Goal: Transaction & Acquisition: Download file/media

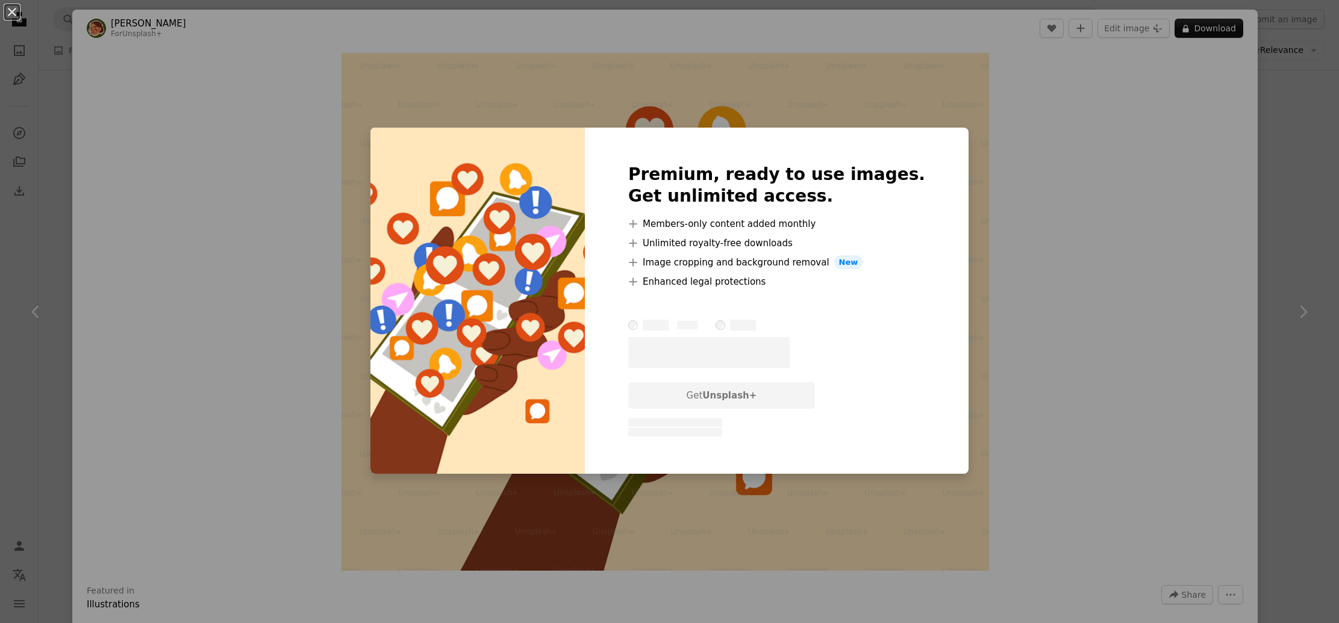
scroll to position [1, 0]
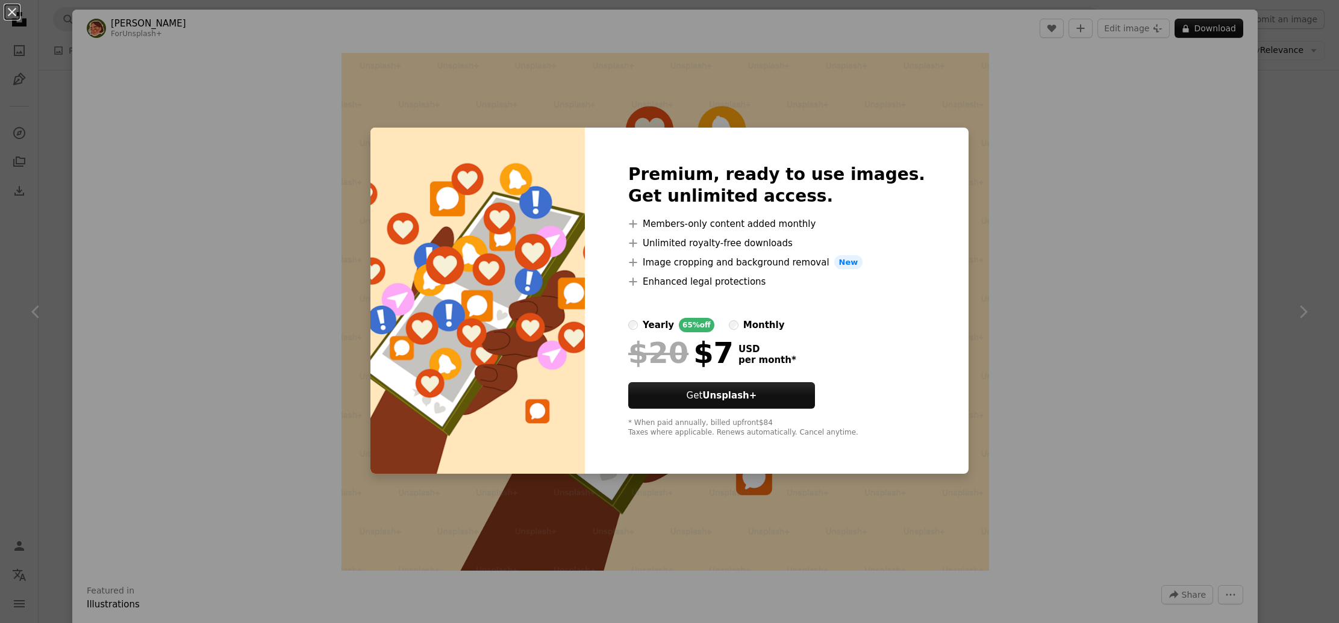
click at [241, 131] on div "An X shape Premium, ready to use images. Get unlimited access. A plus sign Memb…" at bounding box center [669, 311] width 1339 height 623
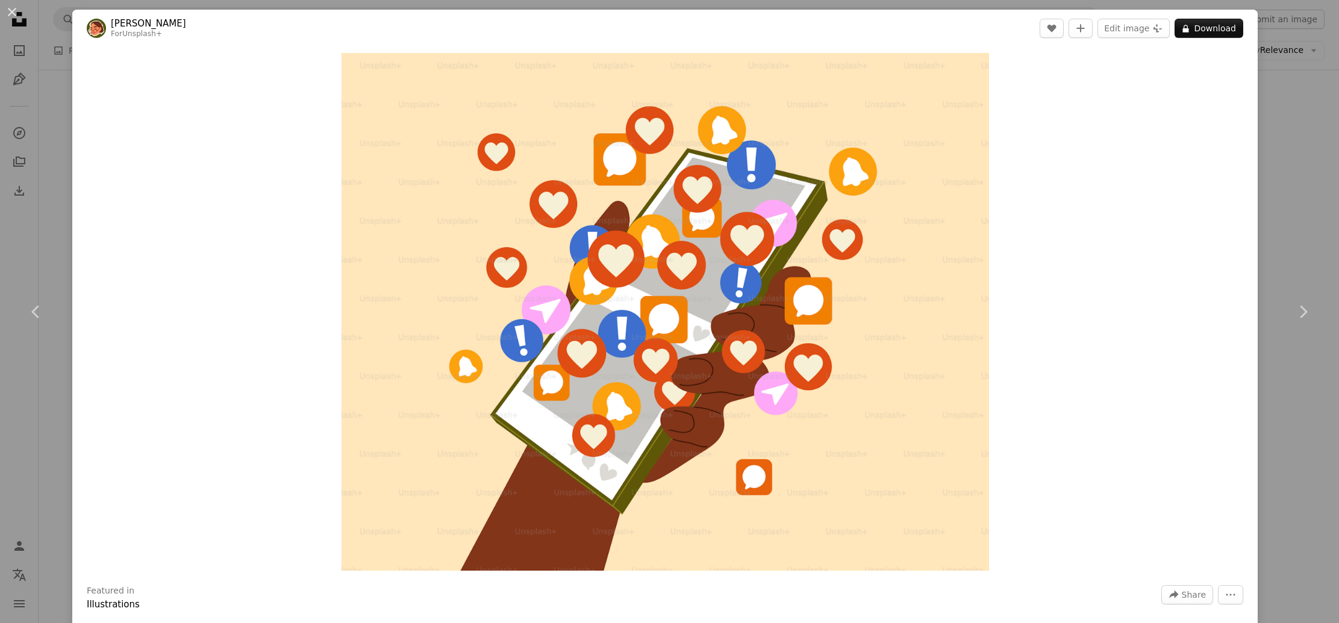
click at [1286, 147] on div "An X shape Chevron left Chevron right [PERSON_NAME] For Unsplash+ A heart A plu…" at bounding box center [669, 311] width 1339 height 623
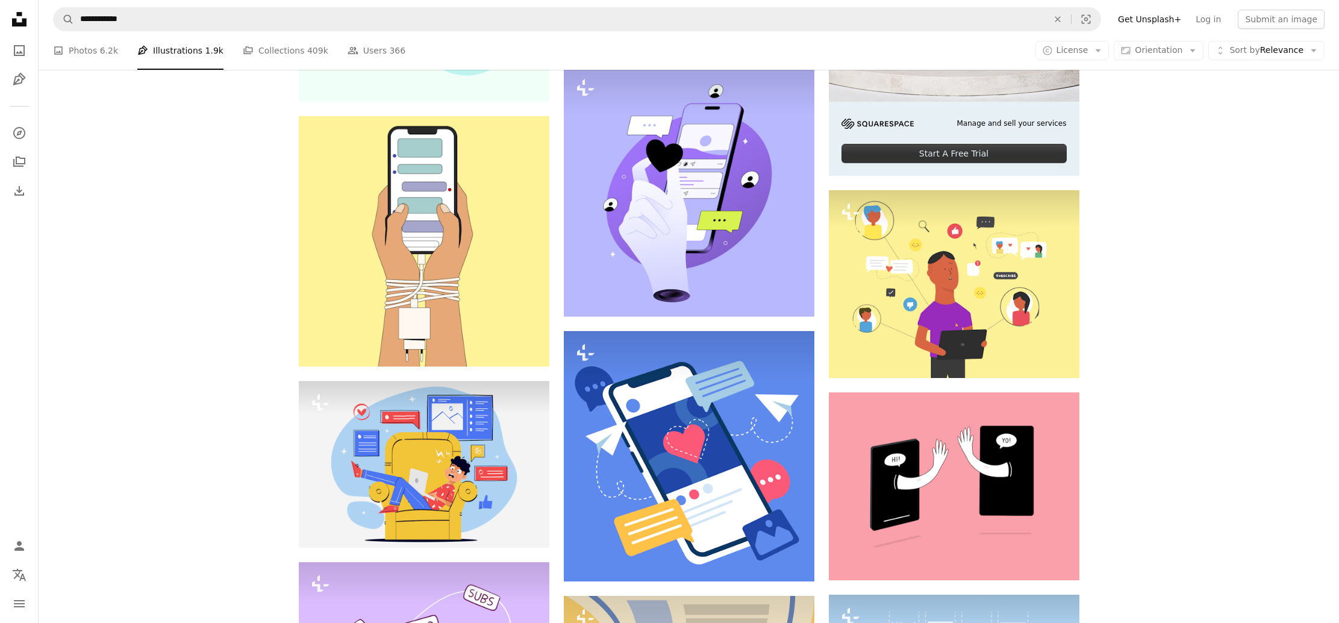
scroll to position [316, 0]
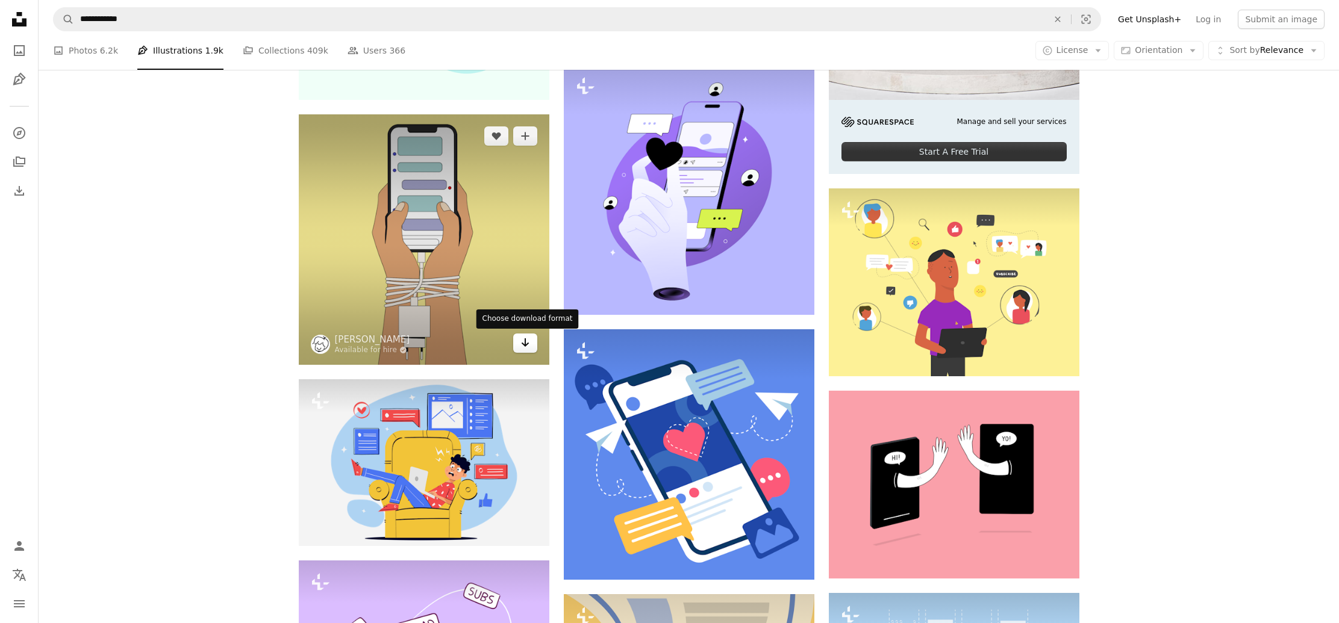
click at [525, 345] on icon "Choose download format" at bounding box center [525, 343] width 8 height 8
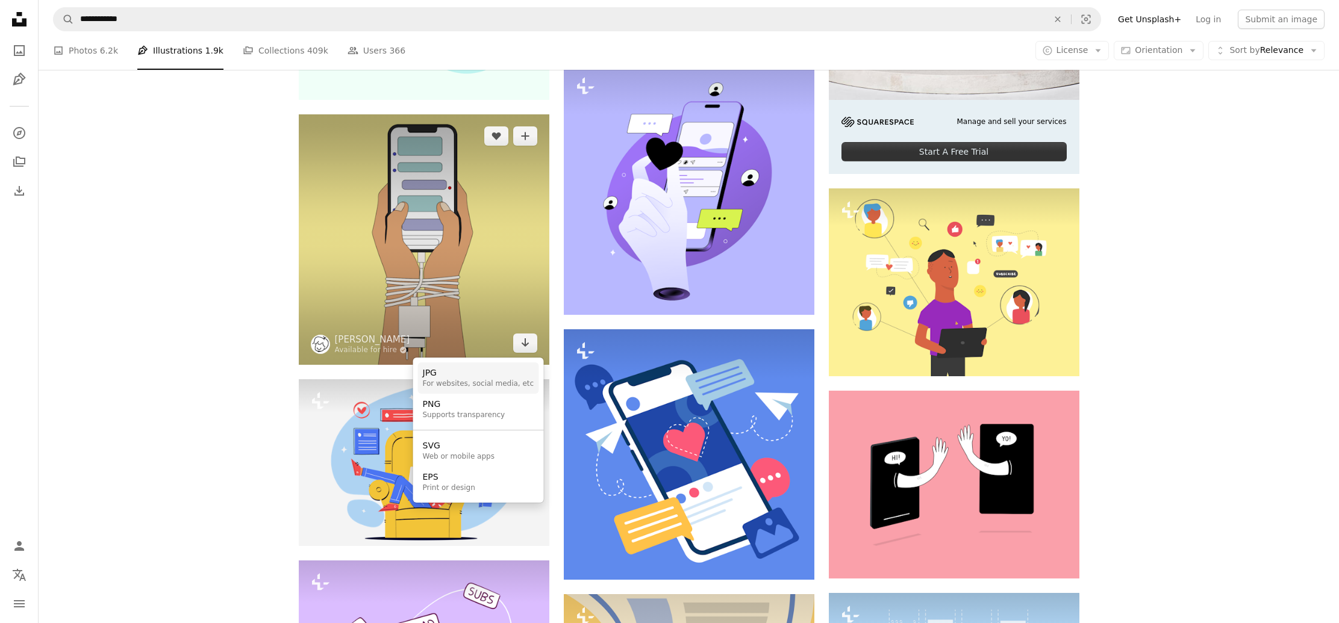
click at [484, 376] on div "JPG" at bounding box center [478, 373] width 111 height 12
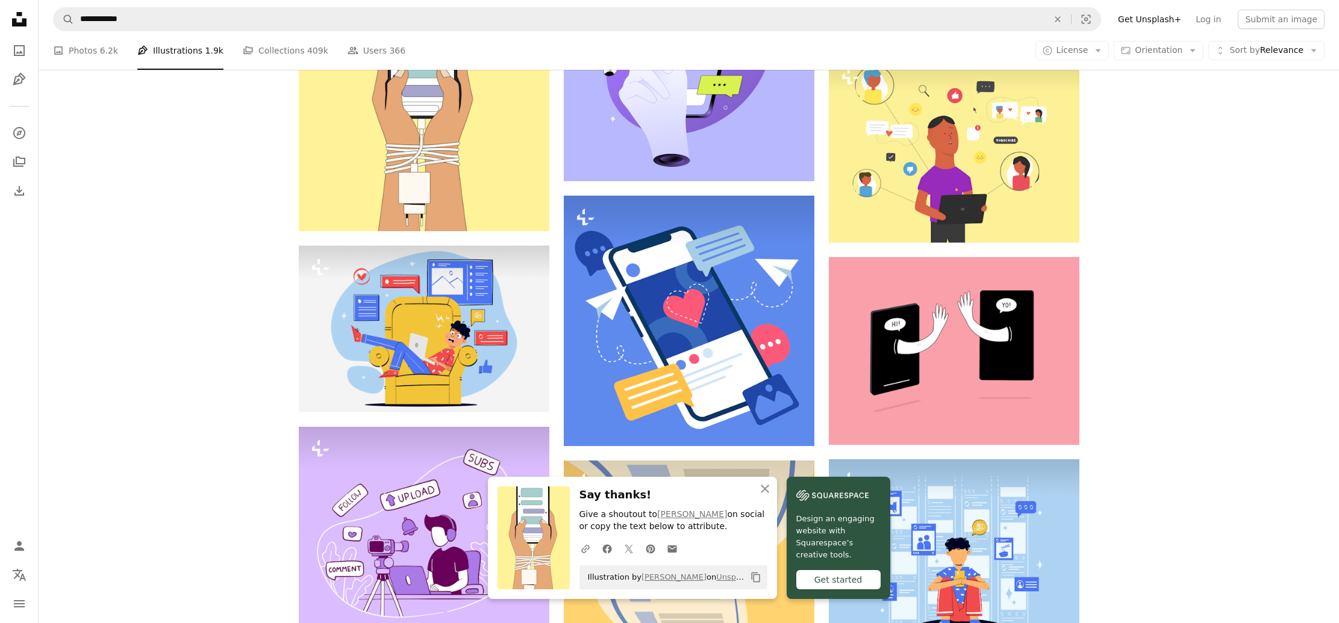
scroll to position [417, 0]
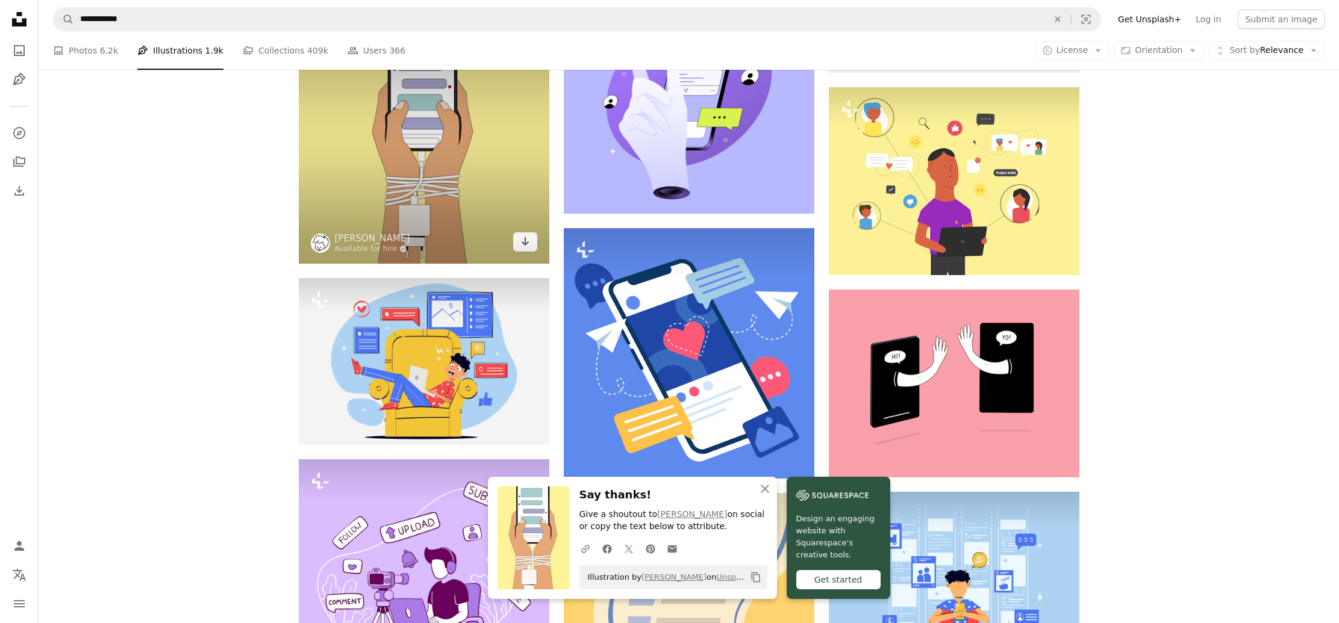
click at [450, 218] on img at bounding box center [424, 138] width 251 height 251
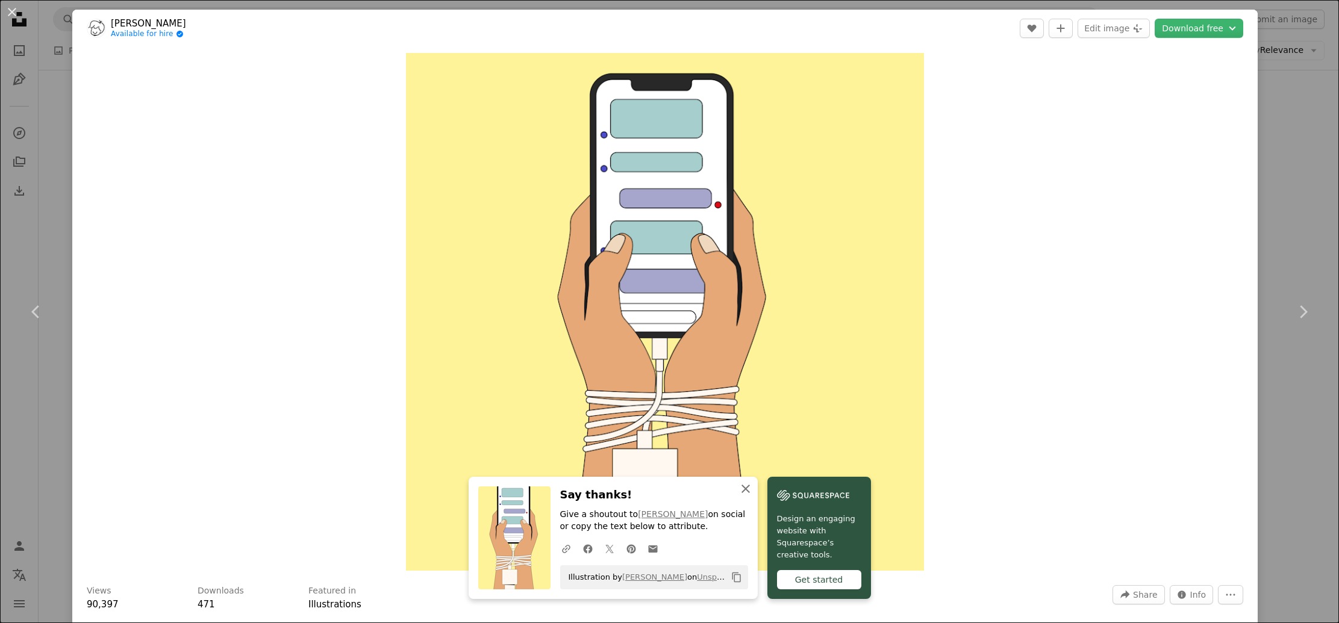
click at [746, 487] on icon "button" at bounding box center [745, 489] width 8 height 8
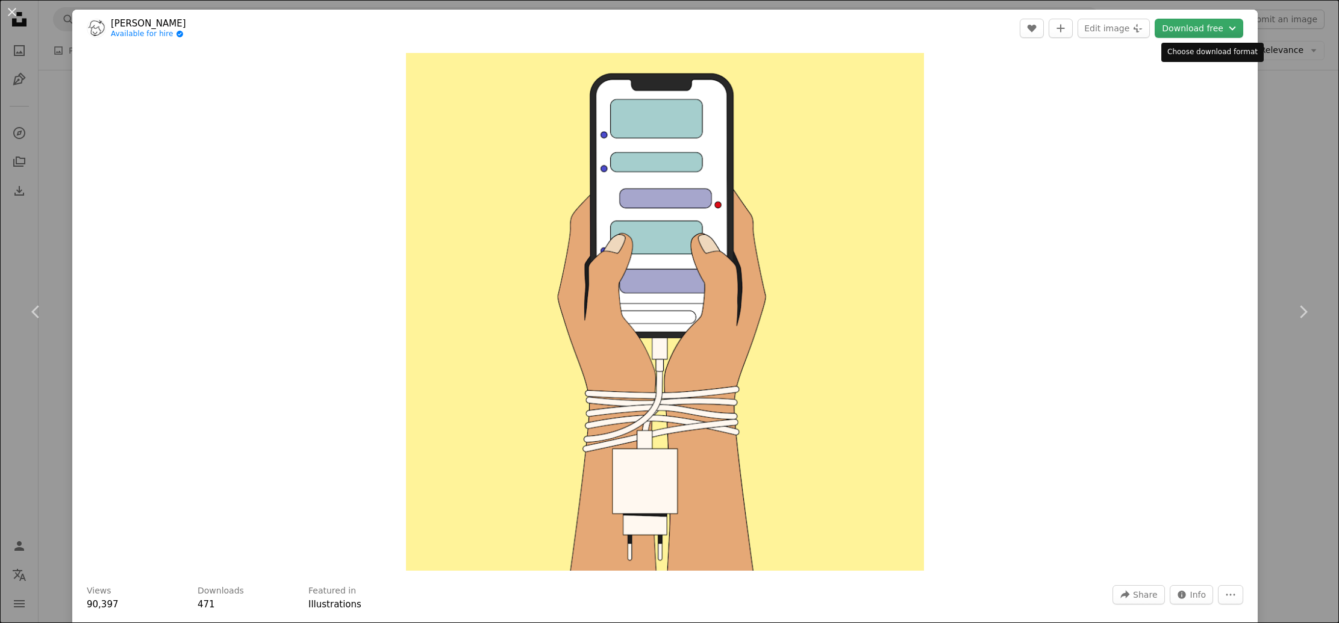
click at [1206, 29] on button "Download free Chevron down" at bounding box center [1199, 28] width 89 height 19
click at [1177, 70] on div "For websites, social media, etc" at bounding box center [1193, 69] width 111 height 10
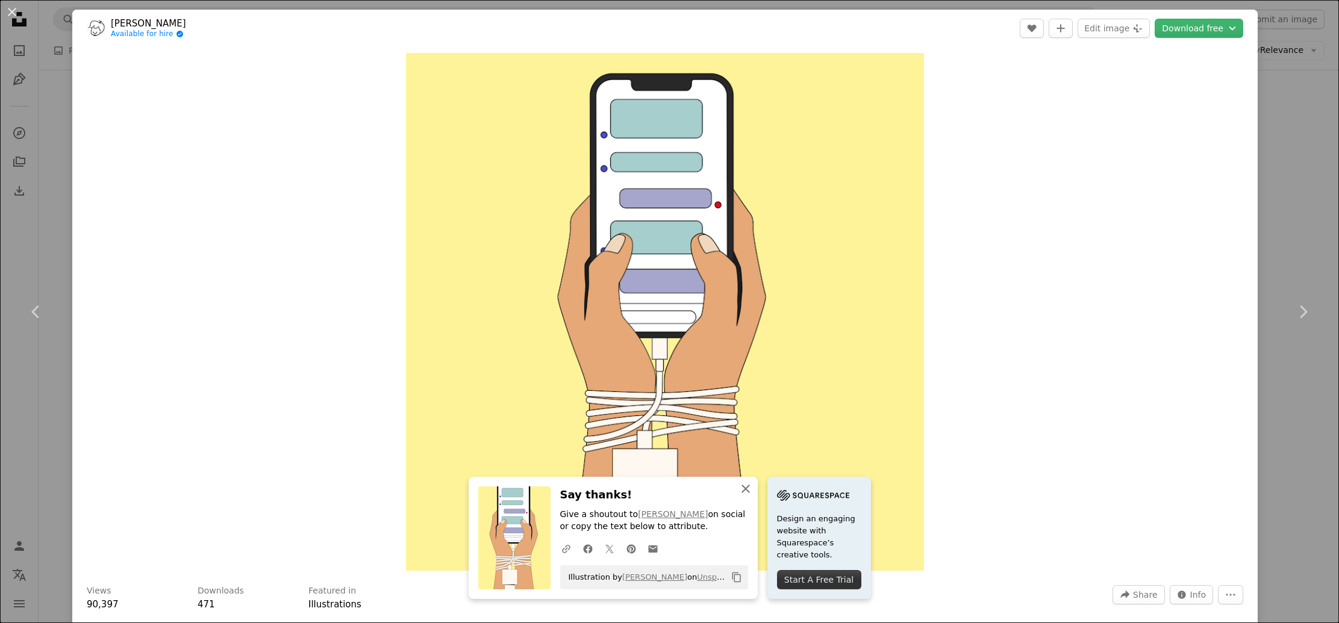
click at [748, 488] on icon "An X shape" at bounding box center [745, 489] width 14 height 14
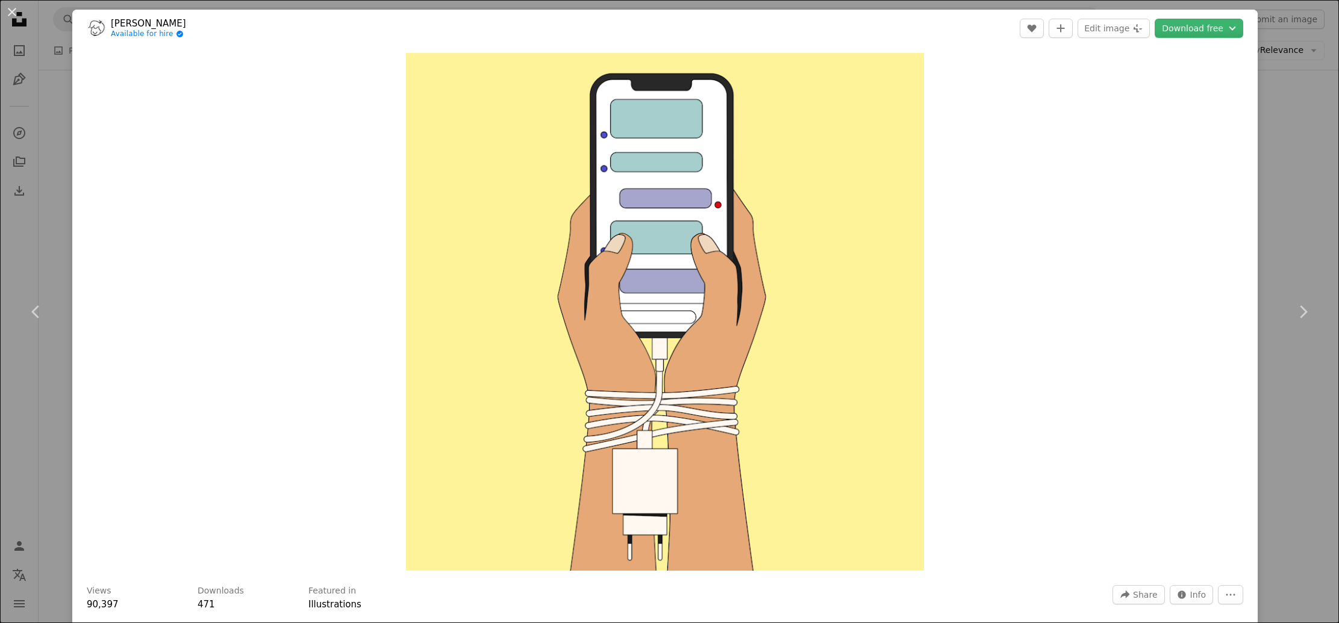
click at [1305, 199] on div "An X shape Chevron left Chevron right [PERSON_NAME] Available for hire A checkm…" at bounding box center [669, 311] width 1339 height 623
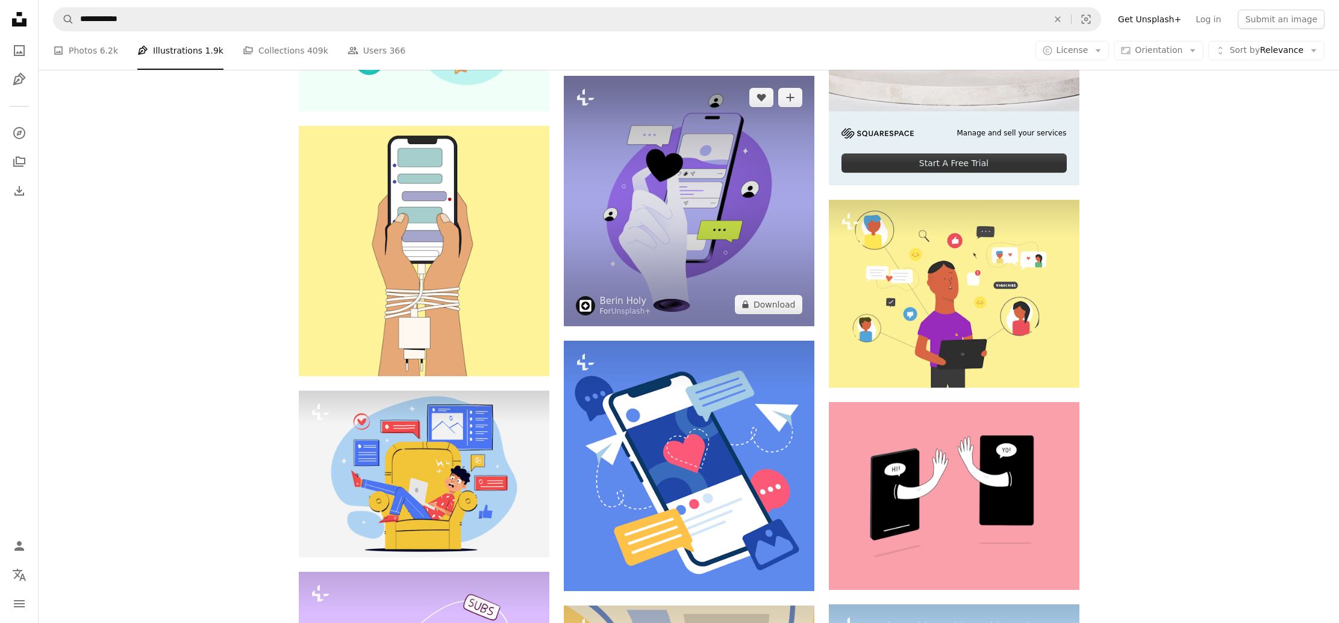
scroll to position [299, 0]
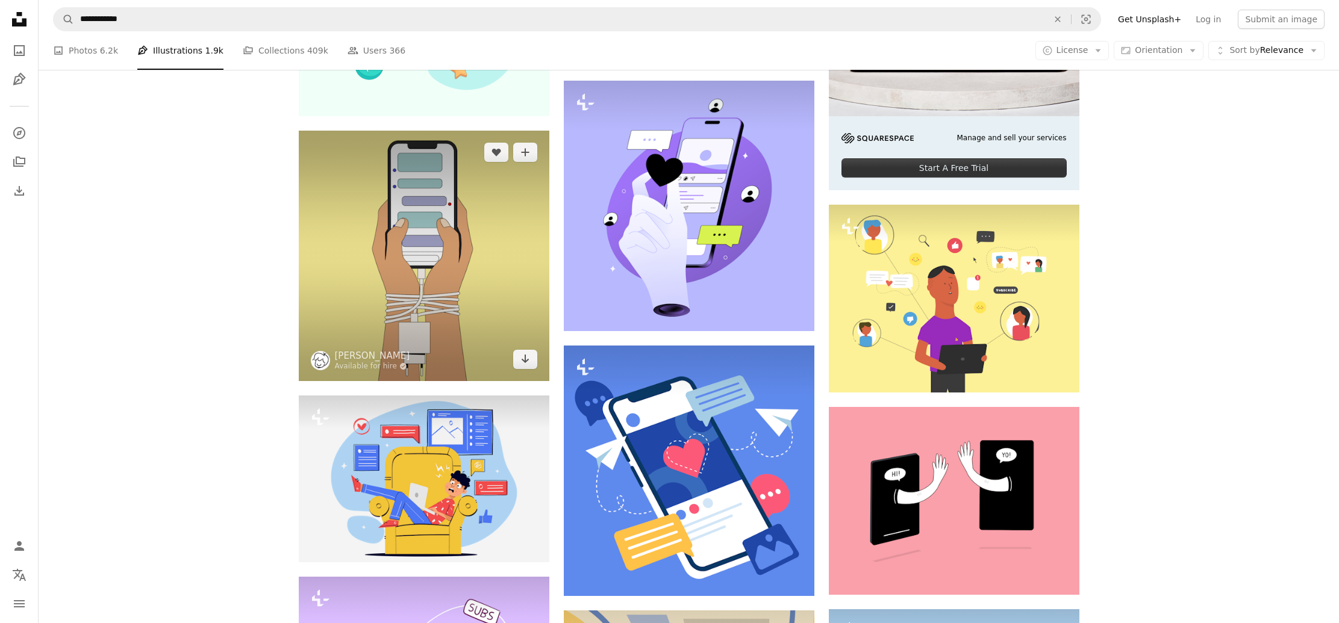
click at [479, 273] on img at bounding box center [424, 256] width 251 height 251
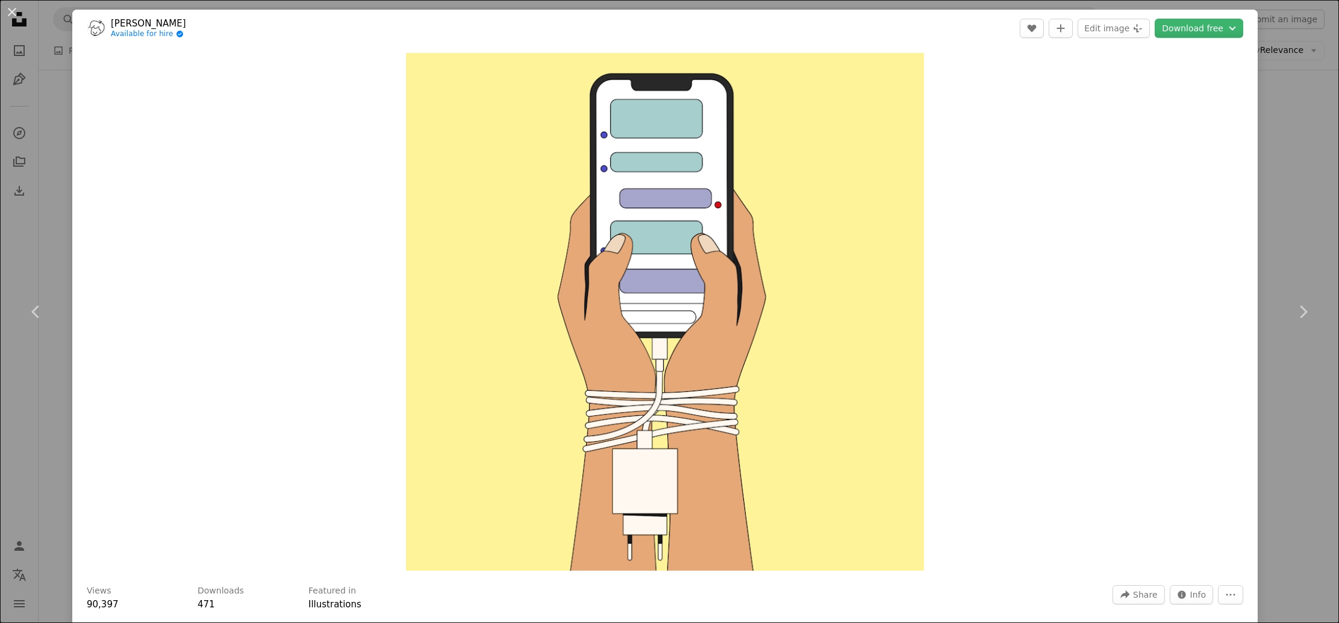
click at [153, 22] on link "[PERSON_NAME]" at bounding box center [148, 23] width 75 height 12
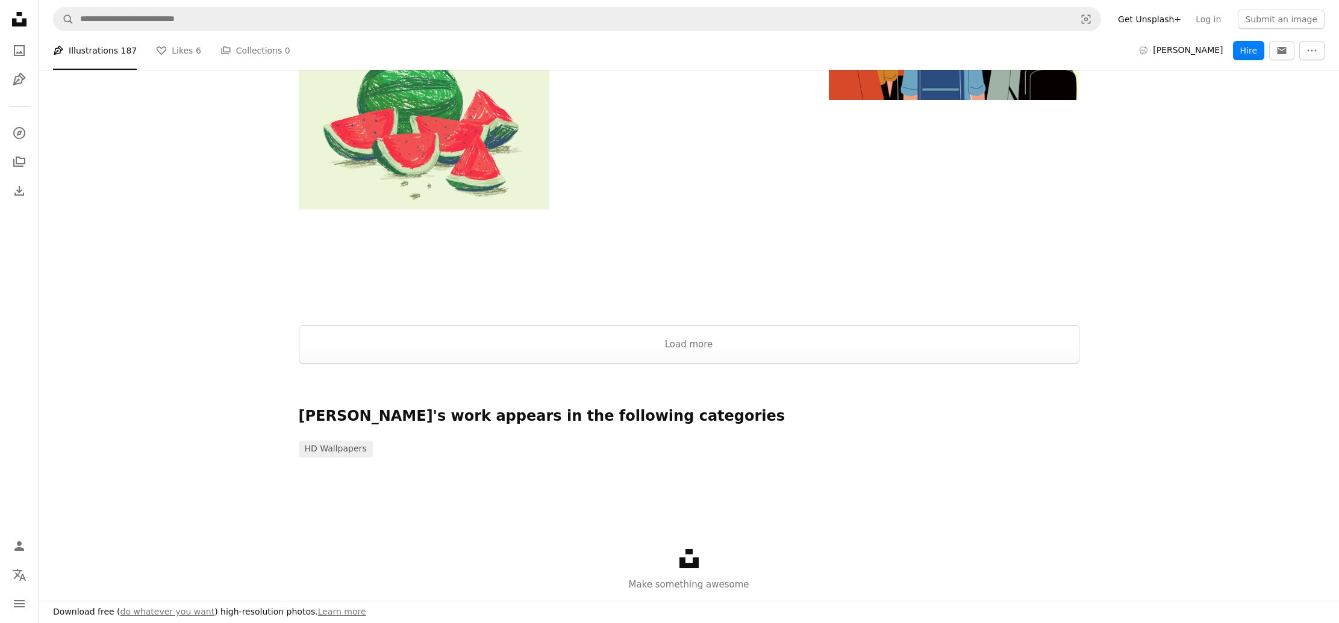
scroll to position [1758, 0]
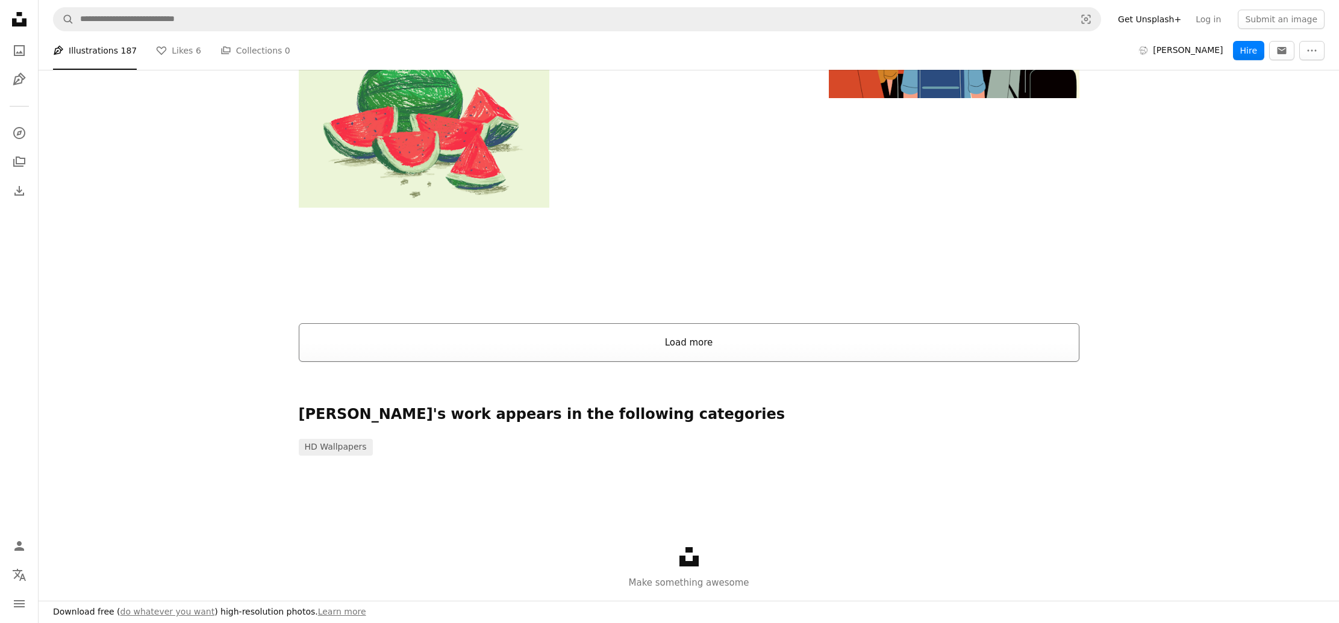
click at [738, 342] on button "Load more" at bounding box center [689, 342] width 781 height 39
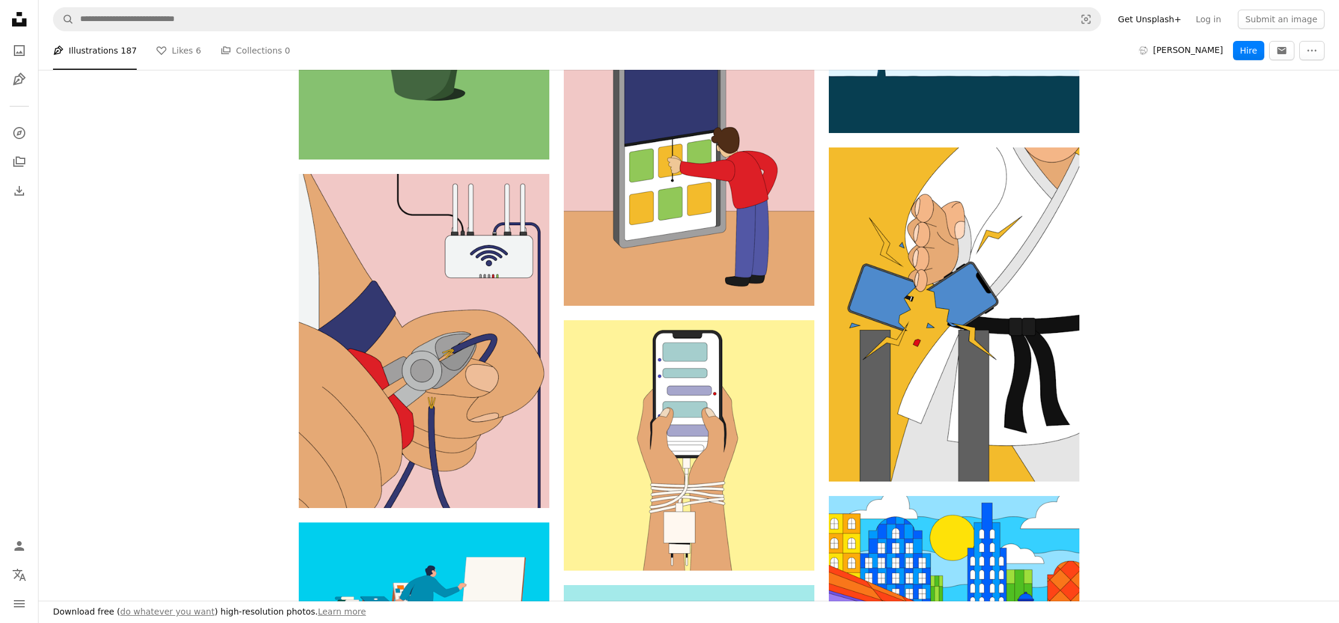
scroll to position [2827, 0]
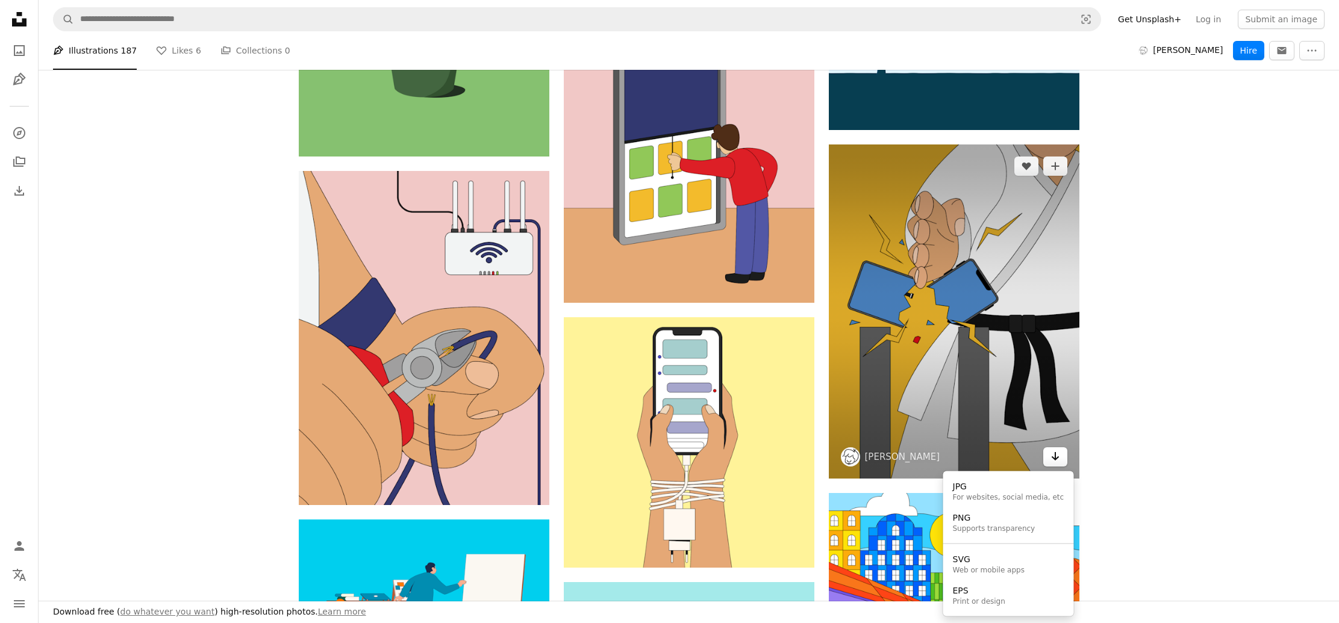
click at [1055, 458] on icon "Choose download format" at bounding box center [1055, 456] width 8 height 8
click at [1027, 486] on div "JPG" at bounding box center [1008, 487] width 111 height 12
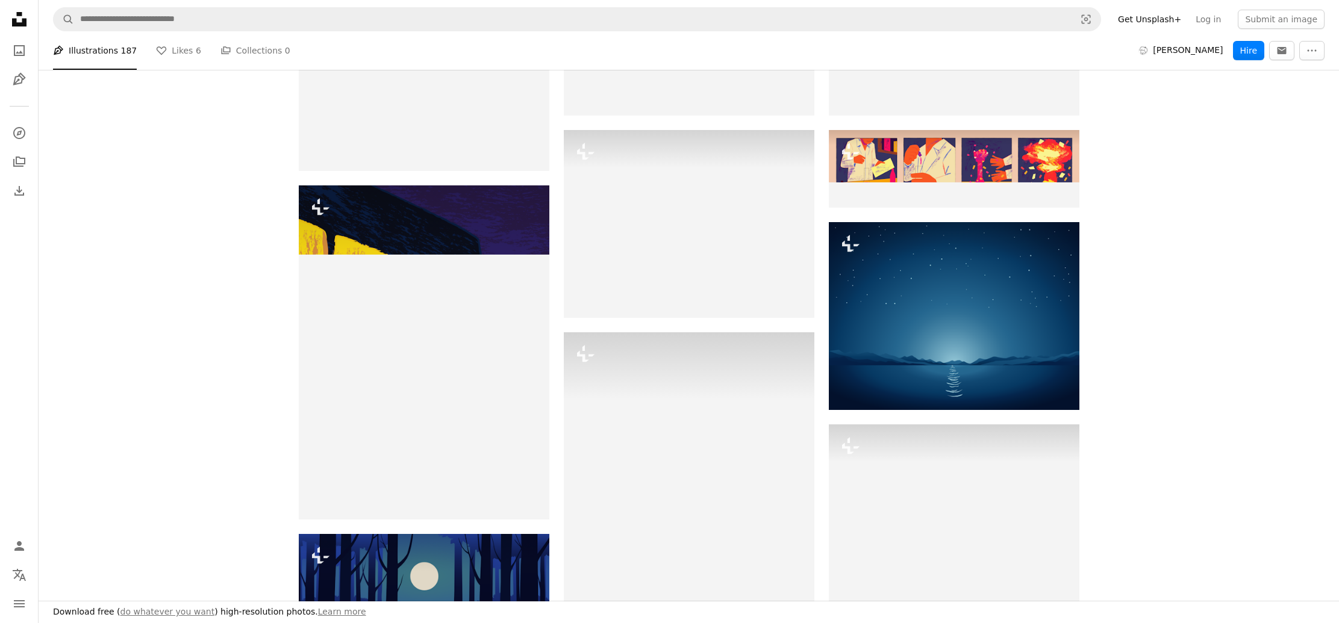
scroll to position [687, 0]
